Goal: Task Accomplishment & Management: Manage account settings

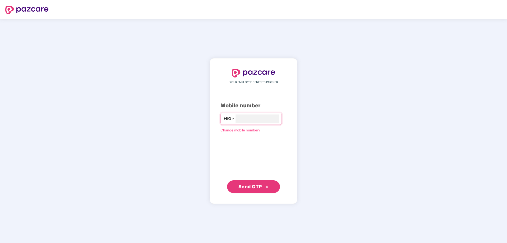
type input "**********"
click at [248, 189] on span "Send OTP" at bounding box center [253, 186] width 30 height 7
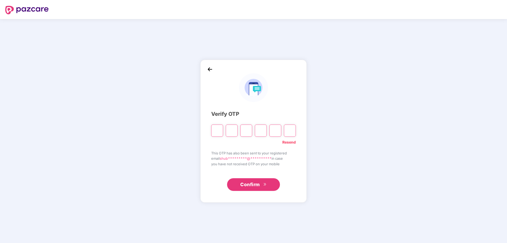
type input "*"
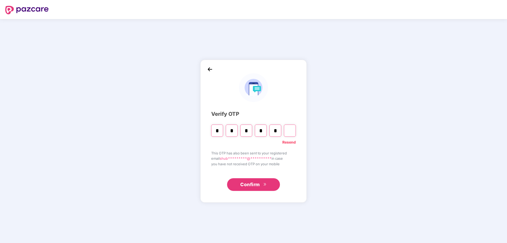
type input "*"
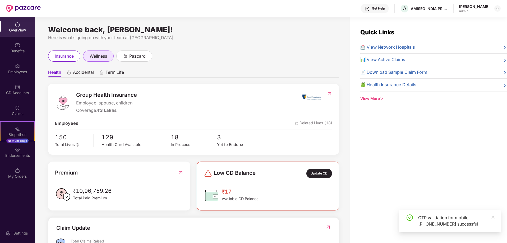
click at [102, 53] on span "wellness" at bounding box center [98, 56] width 17 height 7
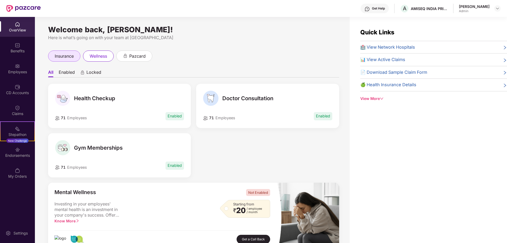
click at [75, 57] on div "insurance" at bounding box center [64, 55] width 32 height 11
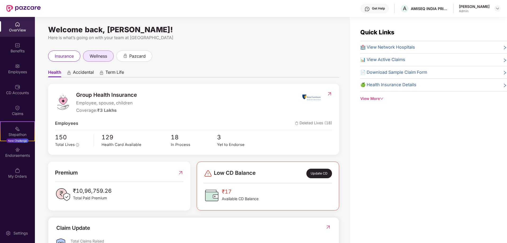
click at [100, 54] on span "wellness" at bounding box center [98, 56] width 17 height 7
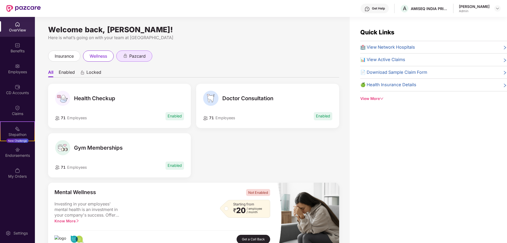
click at [135, 59] on span "pazcard" at bounding box center [137, 56] width 16 height 7
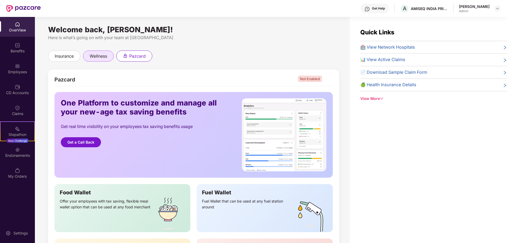
click at [100, 55] on span "wellness" at bounding box center [98, 56] width 17 height 7
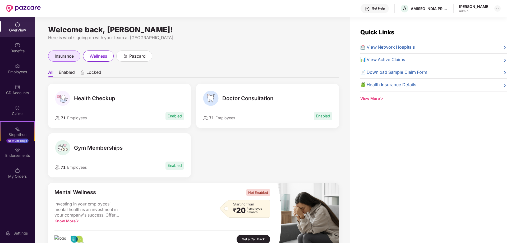
click at [67, 55] on span "insurance" at bounding box center [64, 56] width 19 height 7
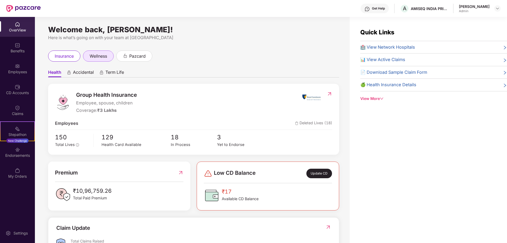
click at [94, 59] on span "wellness" at bounding box center [98, 56] width 17 height 7
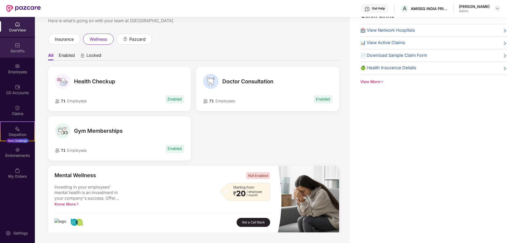
click at [21, 42] on div "Benefits" at bounding box center [17, 48] width 35 height 20
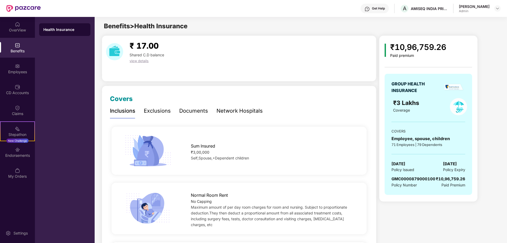
click at [152, 112] on div "Exclusions" at bounding box center [157, 111] width 27 height 8
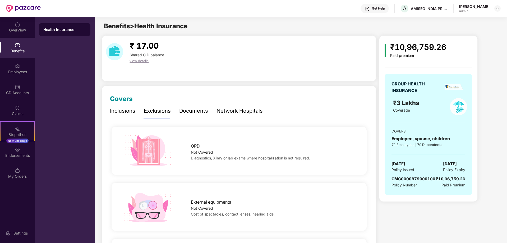
click at [127, 113] on div "Inclusions" at bounding box center [122, 111] width 25 height 8
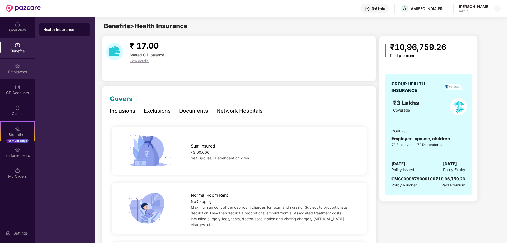
click at [15, 71] on div "Employees" at bounding box center [17, 71] width 35 height 5
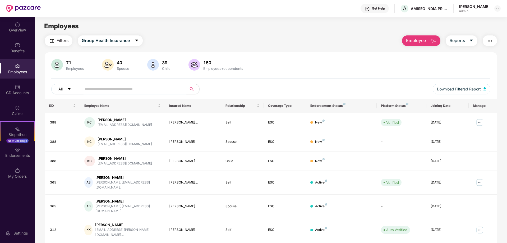
click at [122, 92] on input "text" at bounding box center [132, 89] width 95 height 8
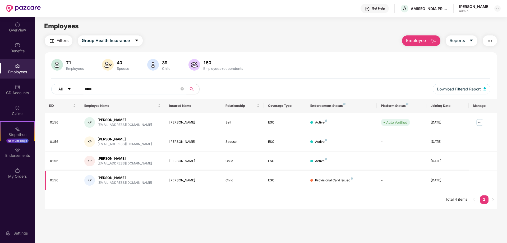
type input "*****"
click at [442, 180] on div "29 Aug 2025" at bounding box center [447, 180] width 34 height 5
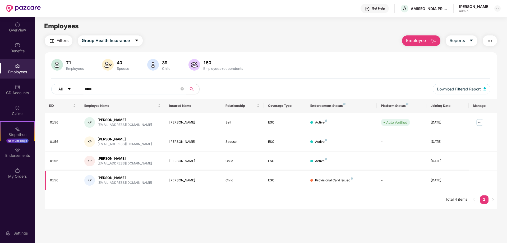
click at [442, 180] on div "29 Aug 2025" at bounding box center [447, 180] width 34 height 5
